Goal: Navigation & Orientation: Understand site structure

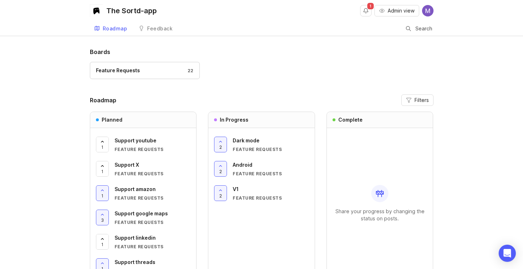
click at [255, 96] on header "Roadmap Filters" at bounding box center [262, 99] width 344 height 11
click at [157, 32] on link "Feedback" at bounding box center [155, 28] width 43 height 15
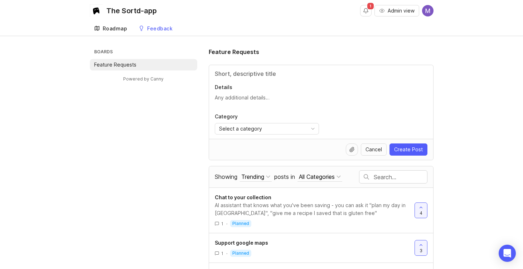
click at [121, 29] on div "Roadmap" at bounding box center [115, 28] width 25 height 5
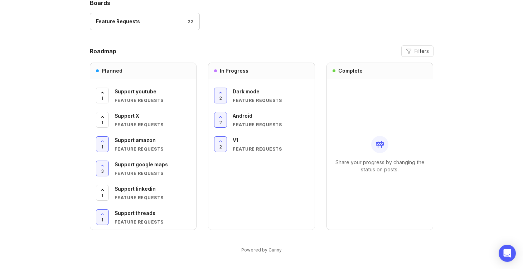
scroll to position [49, 0]
